Goal: Find specific page/section: Find specific page/section

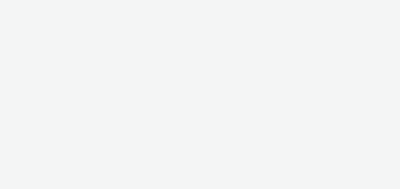
select select "491a0746-e20e-4106-832b-22d0456ef05d"
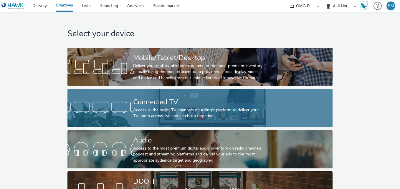
scroll to position [28, 0]
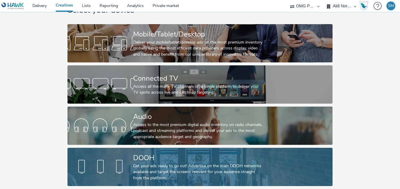
click at [202, 164] on div "Get your ads ready to go out! Advertise on the main DOOH networks available and…" at bounding box center [198, 172] width 131 height 18
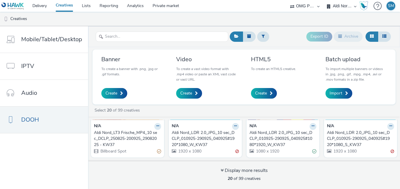
scroll to position [62, 0]
click at [134, 137] on div "Aldi Nord_LT3 Frische_MP4_10 sec_DCLP_250825-200925_29082025 - KW37" at bounding box center [126, 139] width 65 height 18
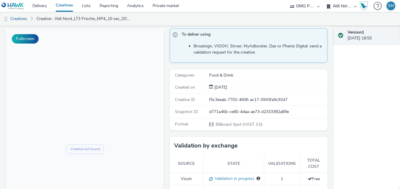
scroll to position [43, 0]
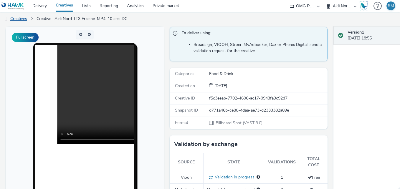
click at [19, 19] on link "Creatives" at bounding box center [15, 19] width 30 height 14
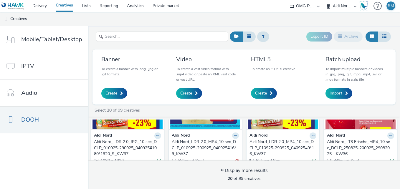
scroll to position [153, 0]
